Goal: Information Seeking & Learning: Learn about a topic

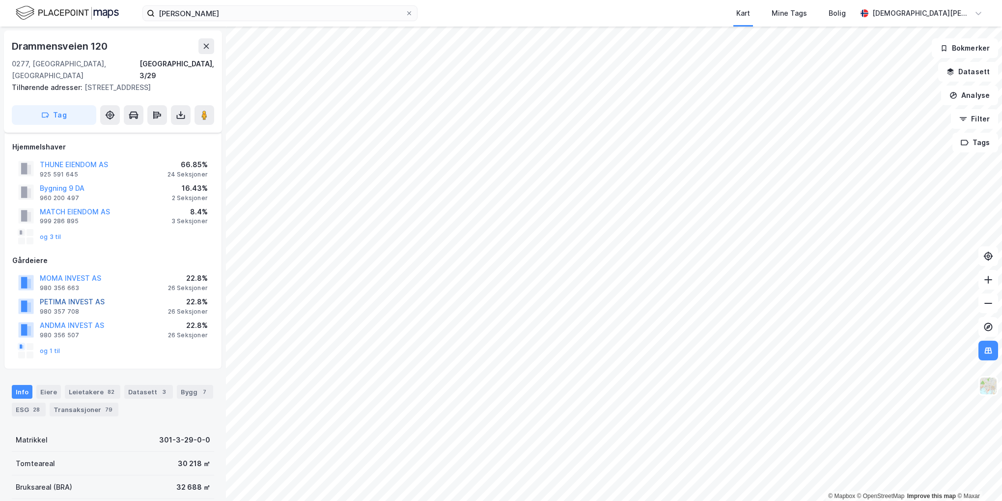
scroll to position [147, 0]
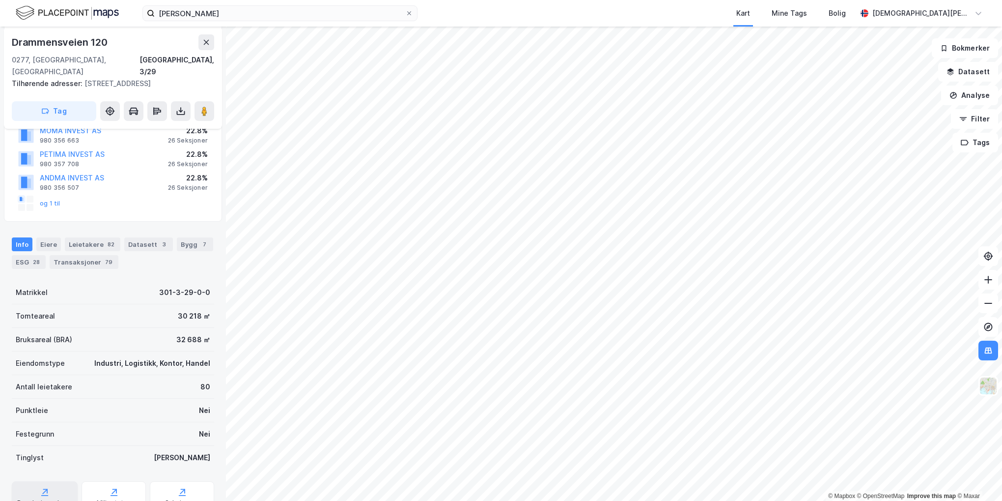
click at [48, 486] on div "Reguleringsplaner" at bounding box center [45, 496] width 66 height 31
click at [184, 499] on div "Saksinnsyn" at bounding box center [182, 503] width 34 height 8
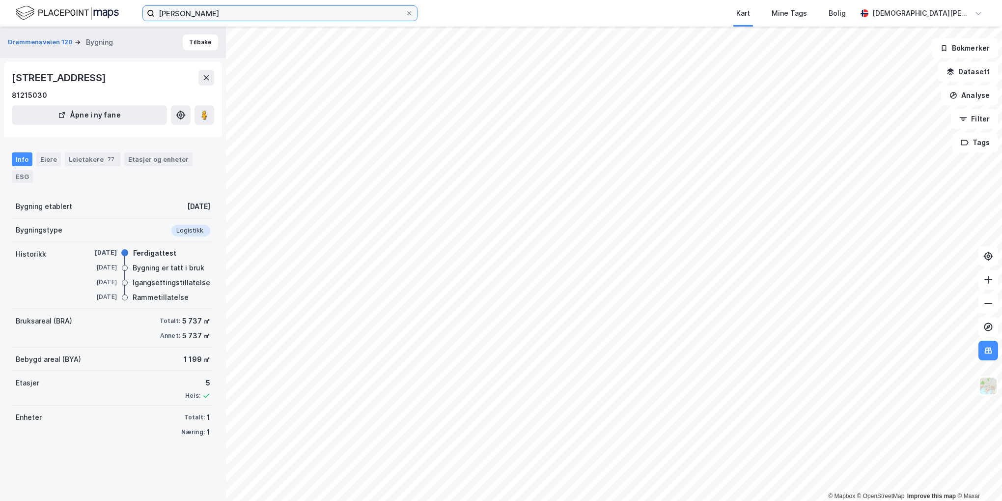
click at [209, 7] on input "[PERSON_NAME]" at bounding box center [280, 13] width 251 height 15
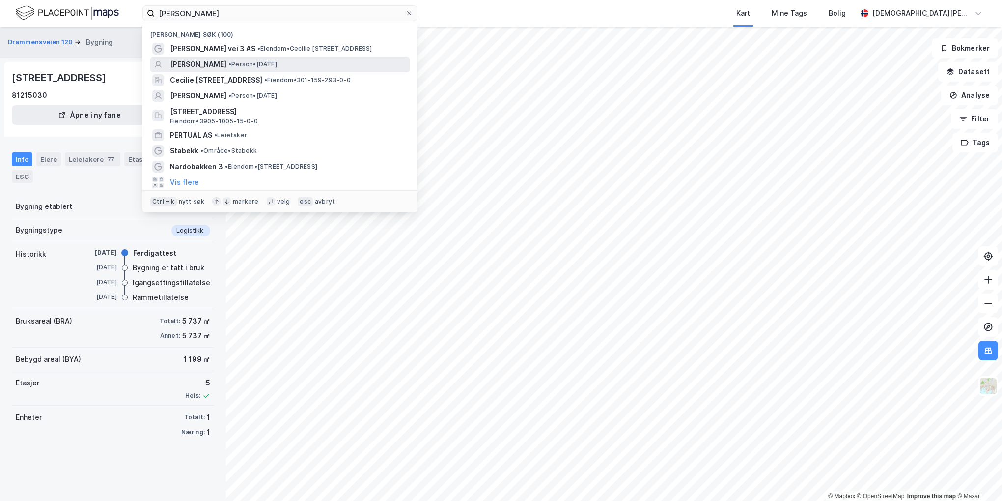
click at [246, 56] on div "[PERSON_NAME] • Person • [DATE]" at bounding box center [279, 64] width 259 height 16
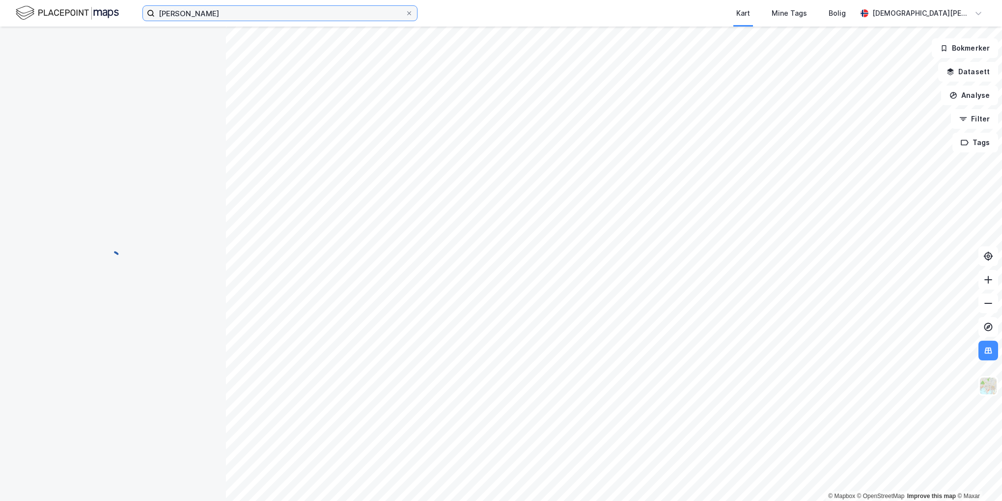
click at [222, 13] on input "[PERSON_NAME]" at bounding box center [280, 13] width 251 height 15
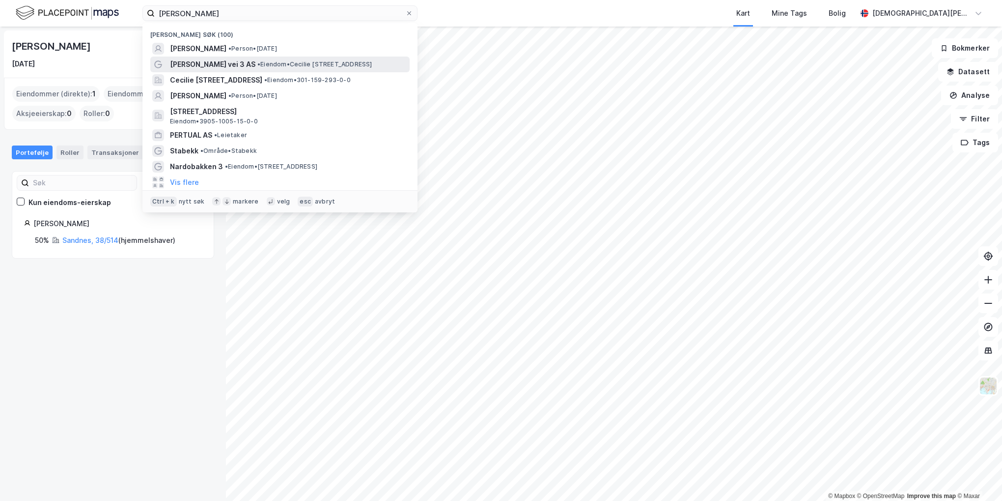
click at [244, 59] on span "[PERSON_NAME] vei 3 AS" at bounding box center [212, 64] width 85 height 12
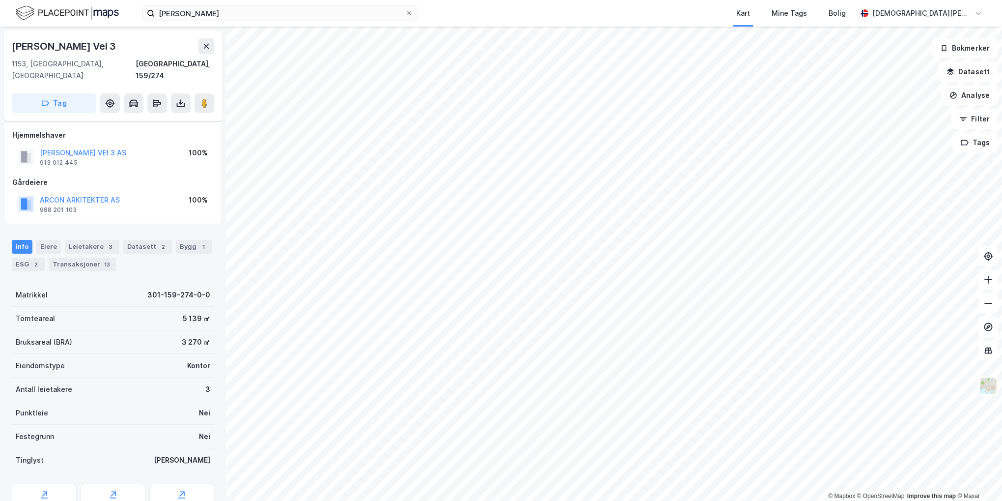
scroll to position [33, 0]
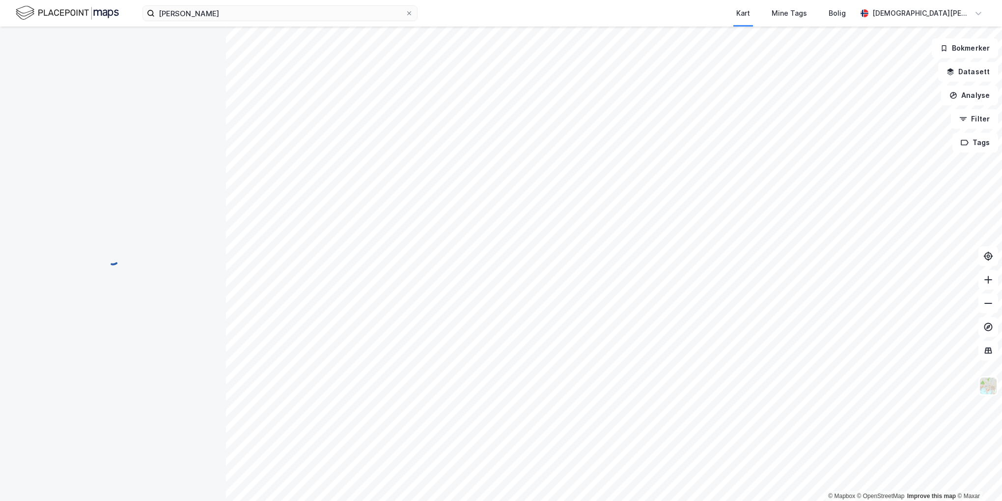
scroll to position [33, 0]
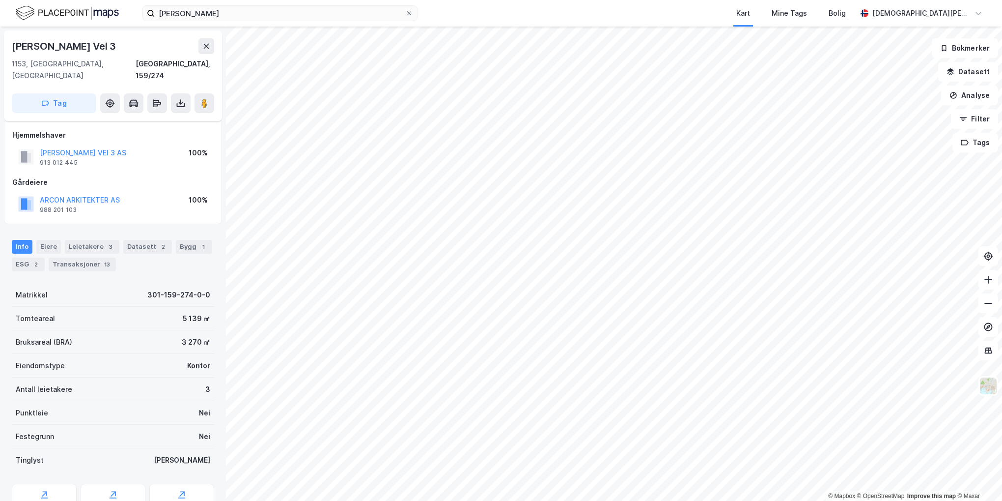
scroll to position [33, 0]
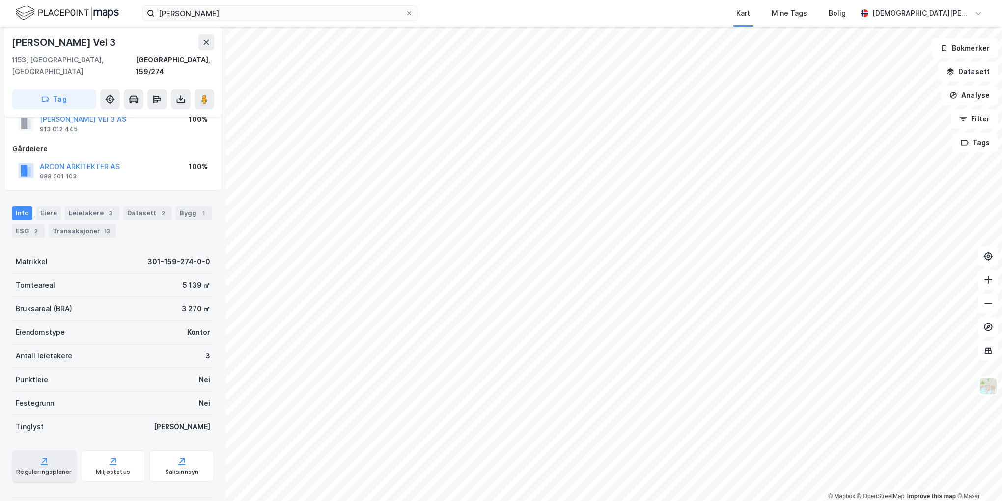
click at [52, 451] on div "Reguleringsplaner" at bounding box center [44, 465] width 65 height 31
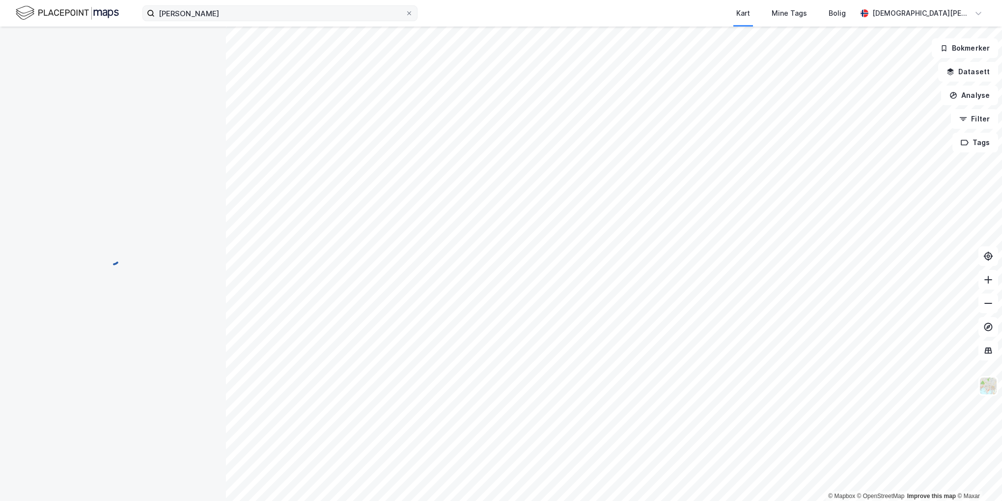
scroll to position [33, 0]
